Goal: Information Seeking & Learning: Learn about a topic

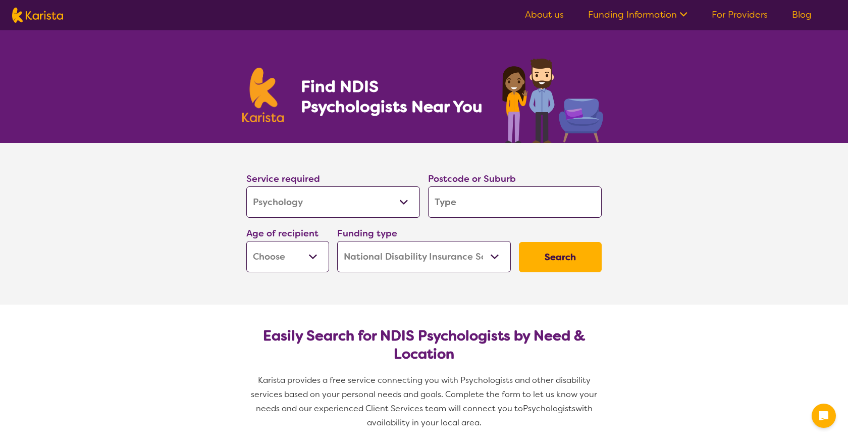
select select "Psychology"
select select "NDIS"
select select "Psychology"
select select "NDIS"
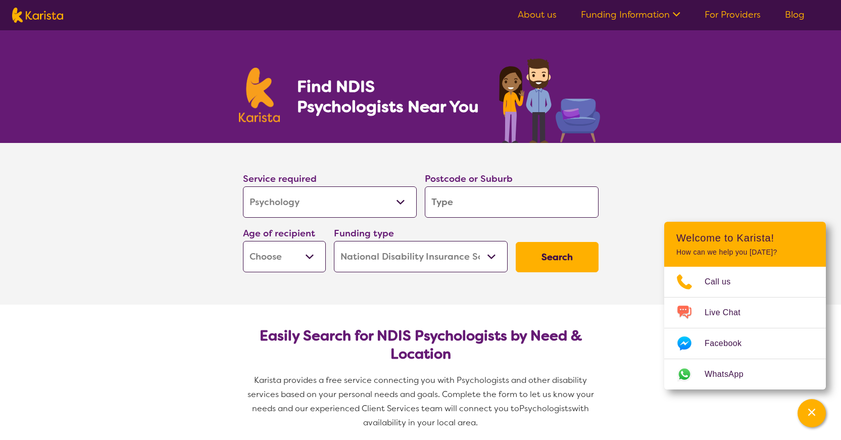
click at [464, 195] on input "search" at bounding box center [512, 201] width 174 height 31
type input "c"
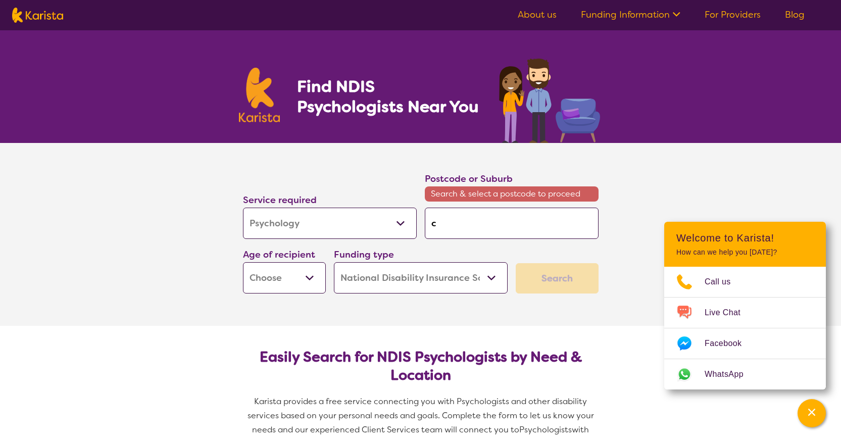
type input "co"
type input "com"
type input "como"
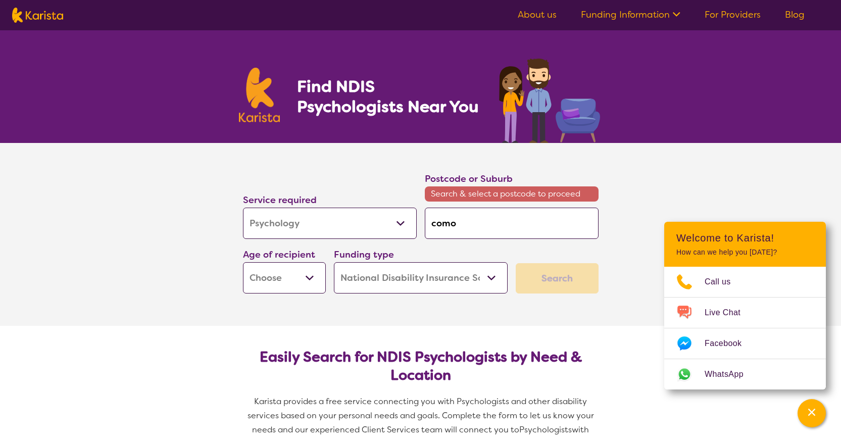
type input "como"
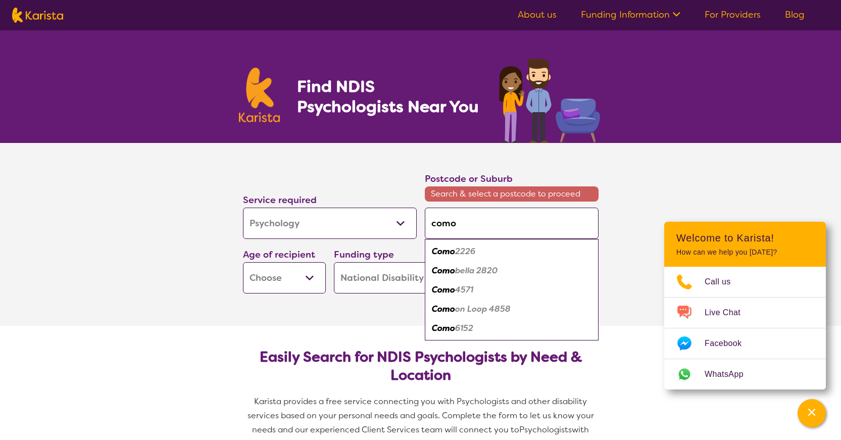
click at [471, 332] on em "6152" at bounding box center [464, 328] width 18 height 11
type input "6152"
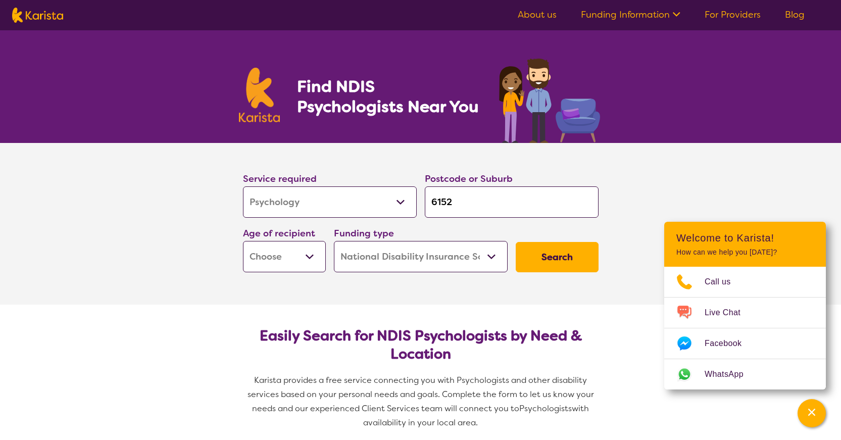
click at [316, 255] on select "Early Childhood - 0 to 9 Child - 10 to 11 Adolescent - 12 to 17 Adult - 18 to 6…" at bounding box center [284, 256] width 83 height 31
select select "EC"
click at [243, 241] on select "Early Childhood - 0 to 9 Child - 10 to 11 Adolescent - 12 to 17 Adult - 18 to 6…" at bounding box center [284, 256] width 83 height 31
select select "EC"
click at [550, 266] on button "Search" at bounding box center [557, 257] width 83 height 30
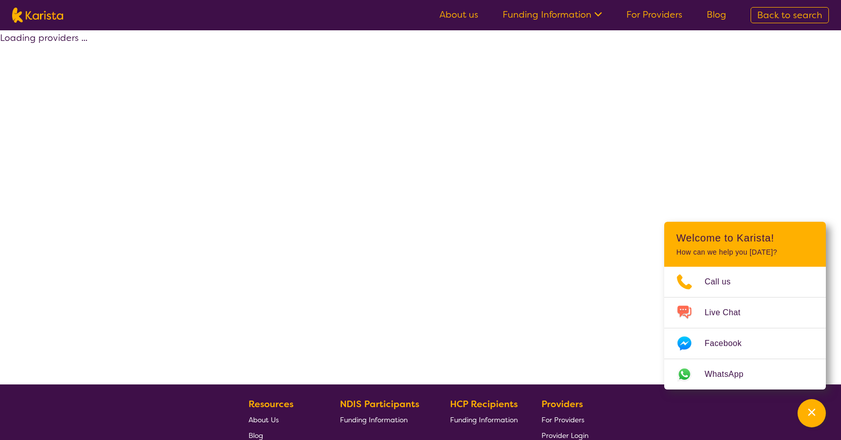
select select "by_score"
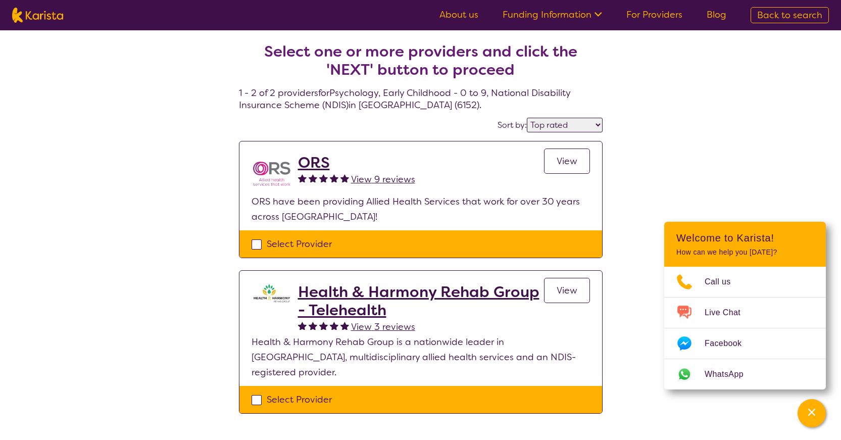
drag, startPoint x: 446, startPoint y: 285, endPoint x: 311, endPoint y: 161, distance: 184.0
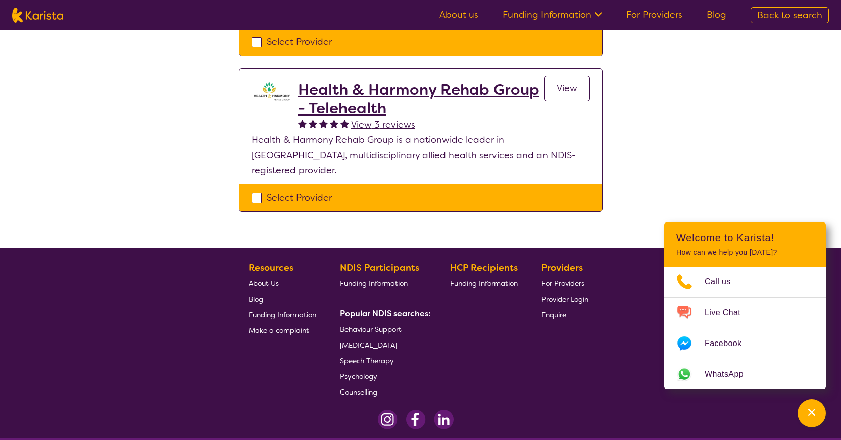
scroll to position [238, 0]
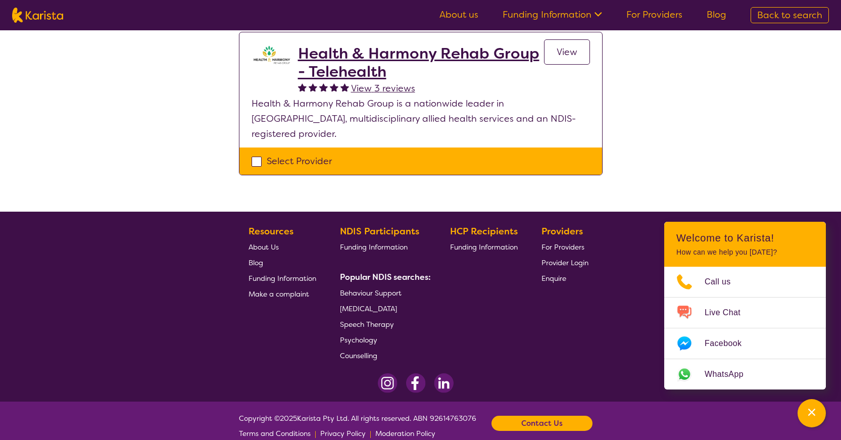
click at [369, 59] on h2 "Health & Harmony Rehab Group - Telehealth" at bounding box center [421, 62] width 246 height 36
